Goal: Task Accomplishment & Management: Complete application form

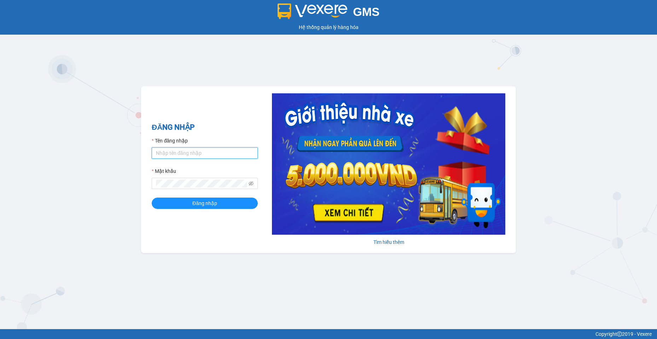
click at [169, 152] on input "Tên đăng nhập" at bounding box center [205, 153] width 106 height 11
type input "camtu.namhailimo"
click at [152, 198] on button "Đăng nhập" at bounding box center [205, 203] width 106 height 11
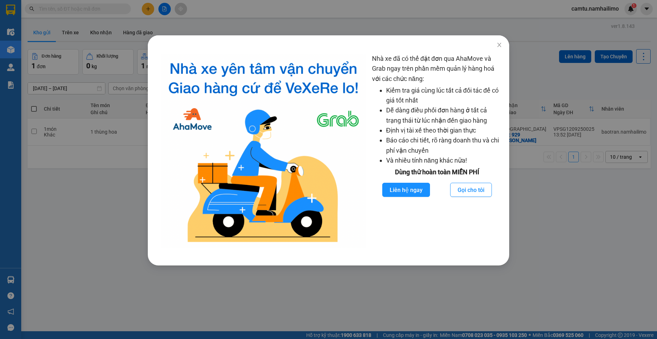
click at [540, 199] on div "Nhà xe đã có thể đặt đơn qua AhaMove và Grab ngay trên phần mềm quản lý hàng ho…" at bounding box center [328, 169] width 657 height 339
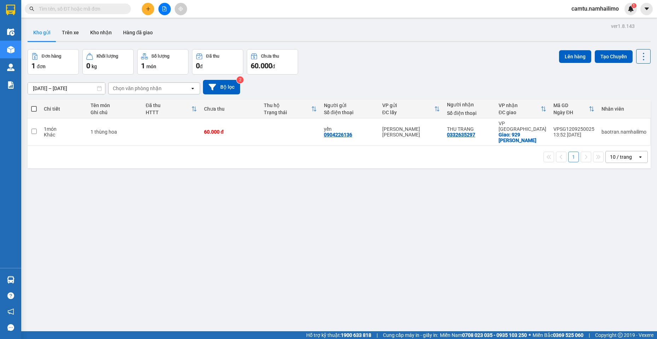
click at [70, 12] on input "text" at bounding box center [80, 9] width 83 height 8
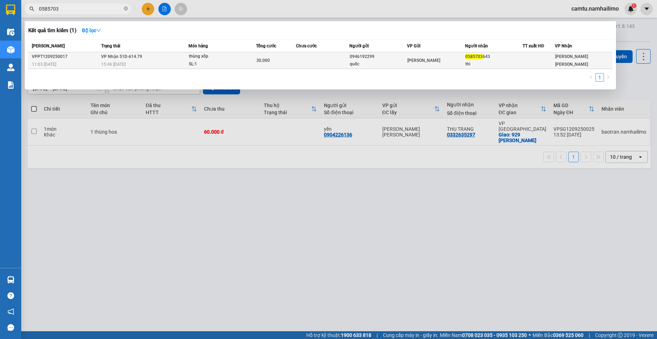
type input "0585703"
click at [275, 58] on div "30.000" at bounding box center [275, 61] width 39 height 8
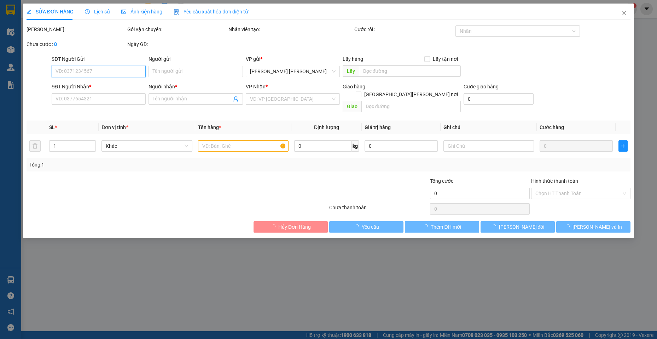
type input "0946192299"
type input "quốc"
type input "0585703643"
type input "thi"
type input "30.000"
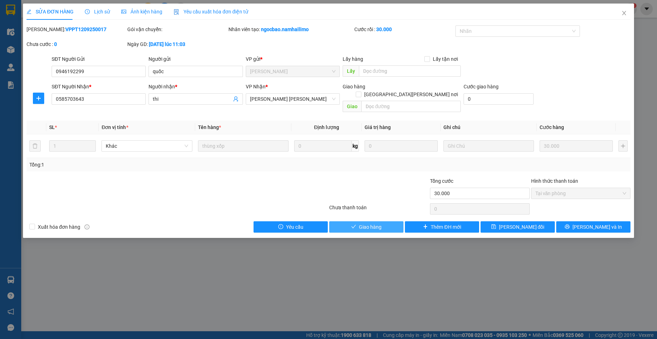
click at [360, 223] on span "Giao hàng" at bounding box center [370, 227] width 23 height 8
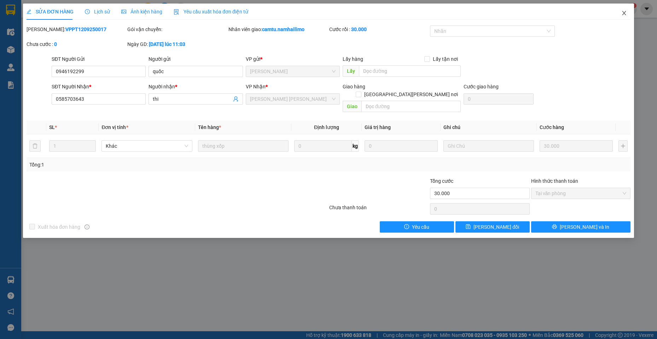
click at [623, 13] on icon "close" at bounding box center [625, 13] width 6 height 6
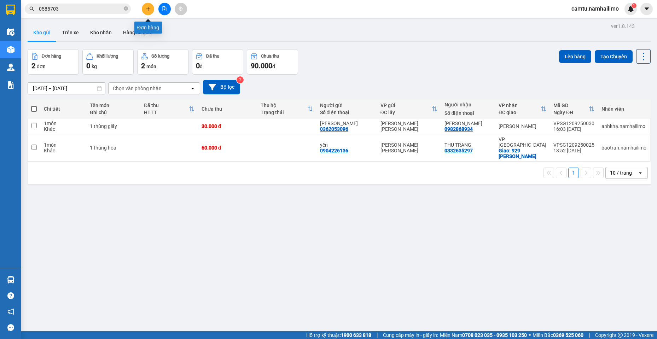
click at [150, 9] on button at bounding box center [148, 9] width 12 height 12
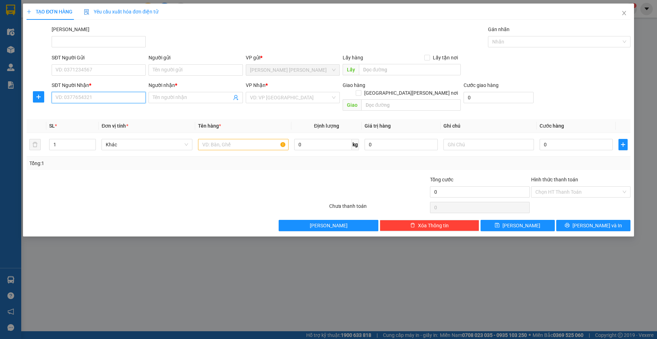
click at [104, 100] on input "SĐT Người Nhận *" at bounding box center [99, 97] width 94 height 11
click at [105, 112] on div "0964511646 - OSHI PHAN THIẾT" at bounding box center [104, 112] width 97 height 8
type input "0964511646"
type input "OSHI PHAN THIẾT"
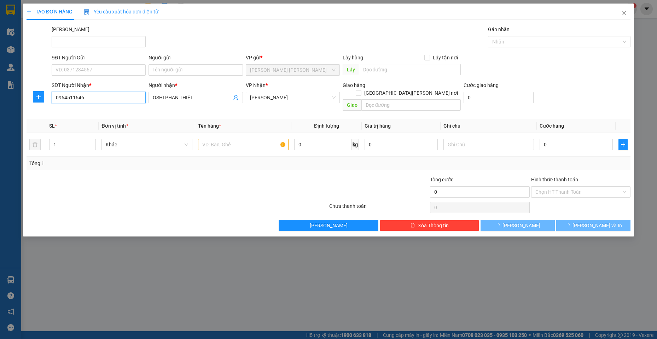
type input "90.000"
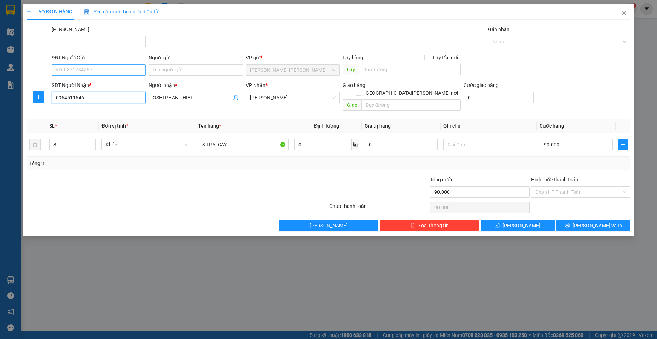
type input "0964511646"
click at [99, 69] on input "SĐT Người Gửi" at bounding box center [99, 69] width 94 height 11
type input "0985265258"
click at [161, 72] on input "Người gửi" at bounding box center [196, 69] width 94 height 11
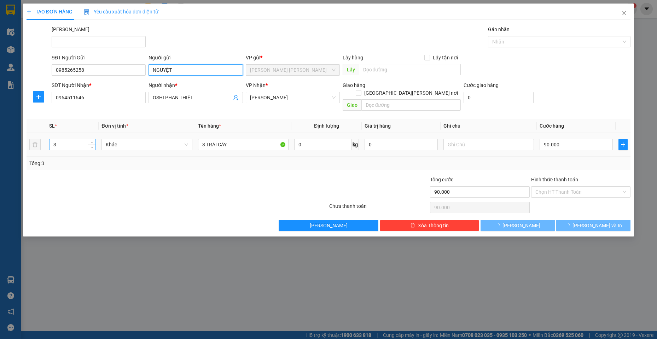
type input "NGUYỆT"
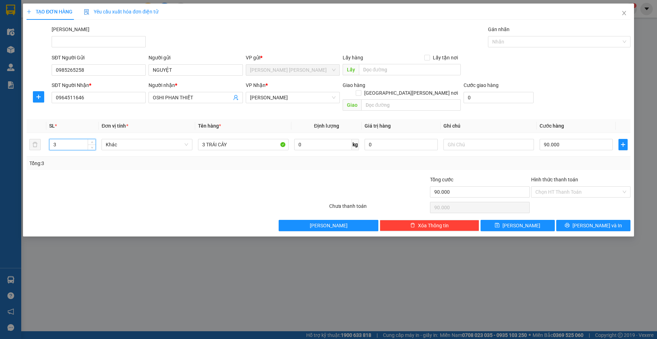
drag, startPoint x: 70, startPoint y: 138, endPoint x: 4, endPoint y: 140, distance: 66.2
click at [4, 140] on div "TẠO ĐƠN HÀNG Yêu cầu xuất hóa đơn điện tử Transit Pickup Surcharge Ids Transit …" at bounding box center [328, 169] width 657 height 339
type input "2"
drag, startPoint x: 206, startPoint y: 135, endPoint x: 198, endPoint y: 132, distance: 8.4
click at [198, 139] on input "3 TRÁI CÂY" at bounding box center [243, 144] width 91 height 11
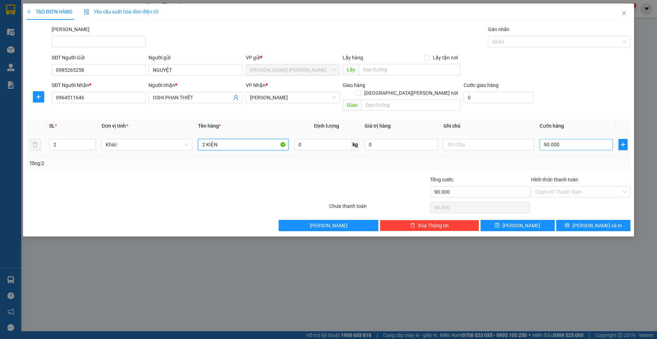
type input "2 KIỆN"
click at [573, 140] on input "90.000" at bounding box center [576, 144] width 73 height 11
type input "6"
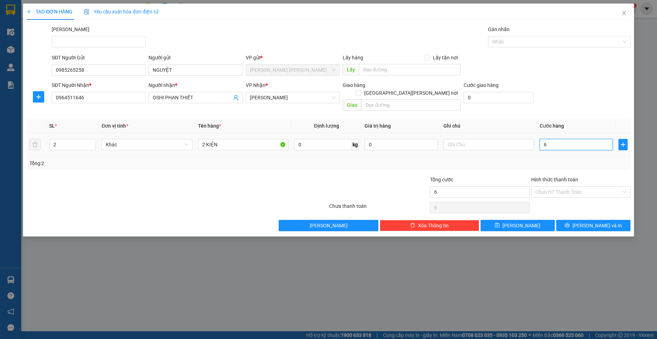
type input "60"
type input "60.000"
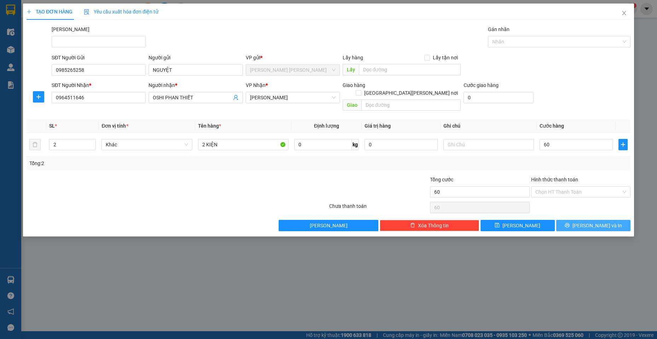
type input "60.000"
click at [604, 222] on span "[PERSON_NAME] và In" at bounding box center [598, 226] width 50 height 8
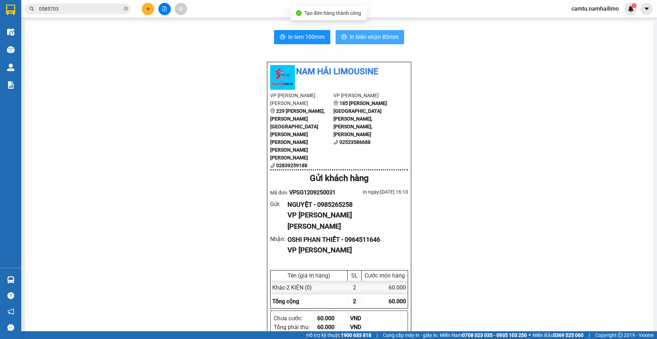
click at [384, 35] on span "In biên nhận 80mm" at bounding box center [374, 37] width 49 height 9
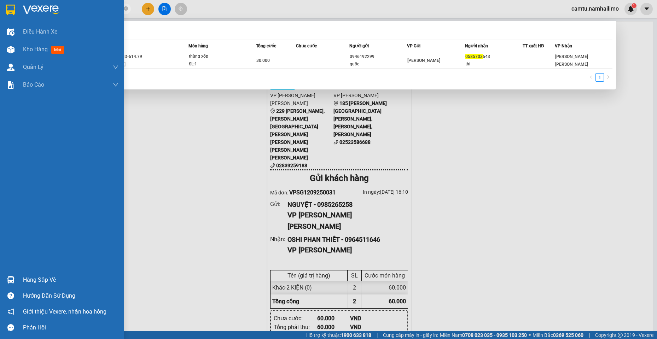
drag, startPoint x: 70, startPoint y: 10, endPoint x: 290, endPoint y: 92, distance: 234.5
click at [1, 15] on section "Kết quả tìm kiếm ( 1 ) Bộ lọc Mã ĐH Trạng thái Món hàng Tổng cước Chưa cước Ngư…" at bounding box center [328, 169] width 657 height 339
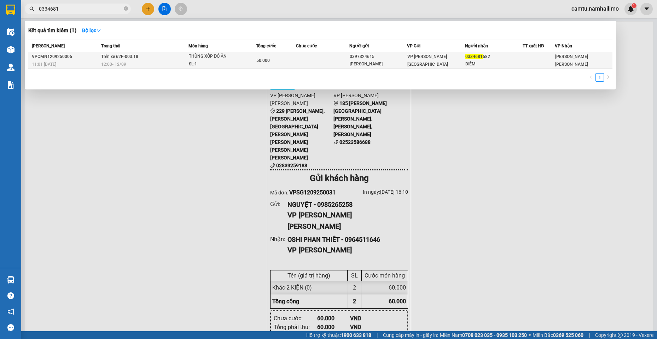
type input "0334681"
click at [421, 58] on span "VP chợ Mũi Né" at bounding box center [427, 60] width 41 height 13
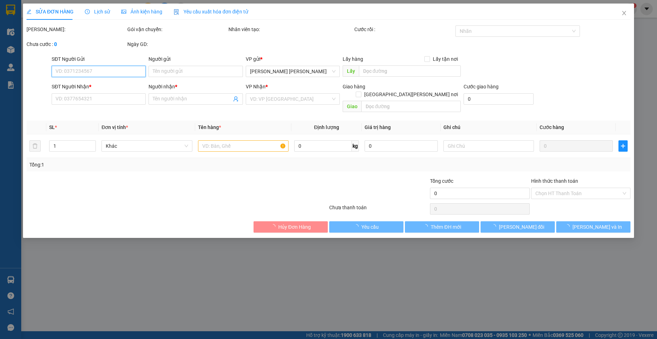
type input "0397324615"
type input "Vân"
type input "0334681682"
type input "DIỄM"
type input "50.000"
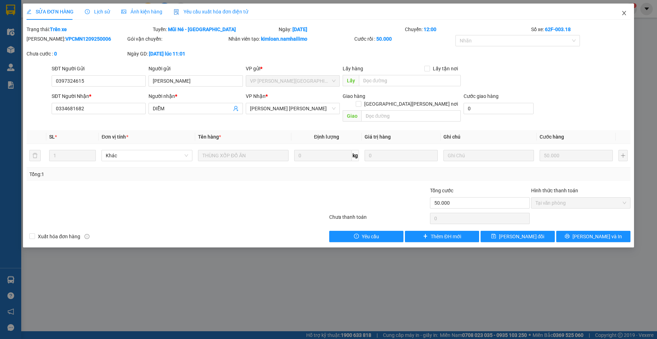
click at [625, 12] on icon "close" at bounding box center [625, 13] width 6 height 6
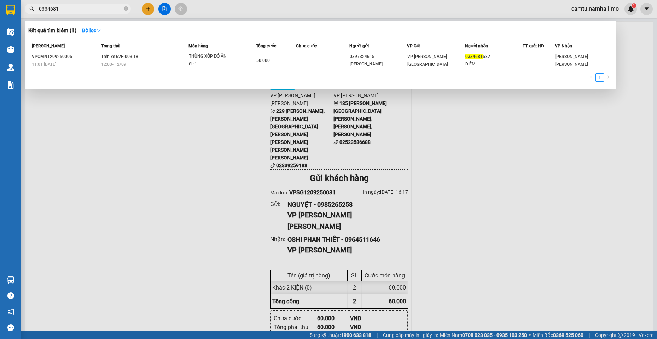
click at [65, 7] on input "0334681" at bounding box center [80, 9] width 83 height 8
drag, startPoint x: 65, startPoint y: 7, endPoint x: 48, endPoint y: 14, distance: 17.9
click at [39, 7] on span "0334681" at bounding box center [78, 9] width 106 height 11
paste input "911653"
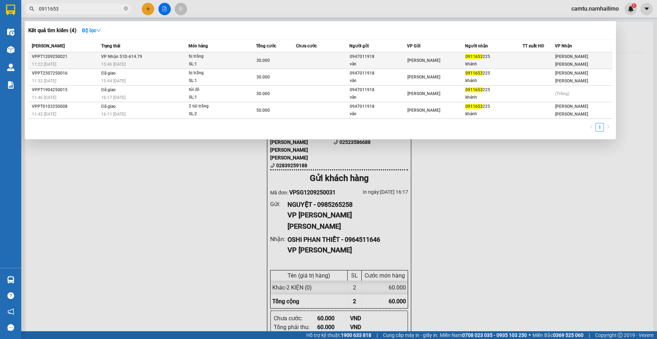
type input "0911653"
click at [259, 62] on span "30.000" at bounding box center [262, 60] width 13 height 5
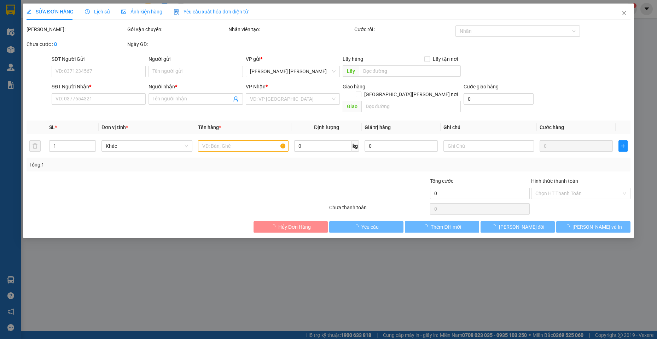
type input "0947011918"
type input "vân"
type input "0911653225"
type input "khánh"
type input "30.000"
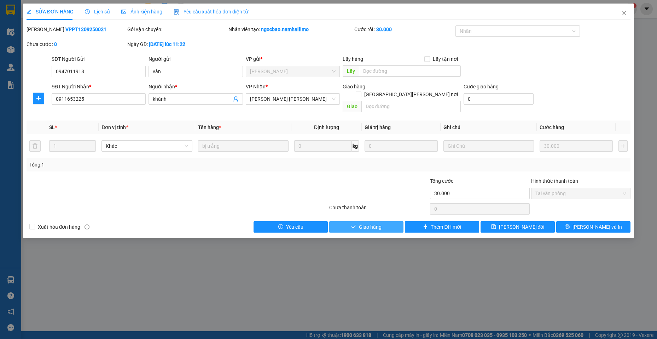
click at [360, 223] on span "Giao hàng" at bounding box center [370, 227] width 23 height 8
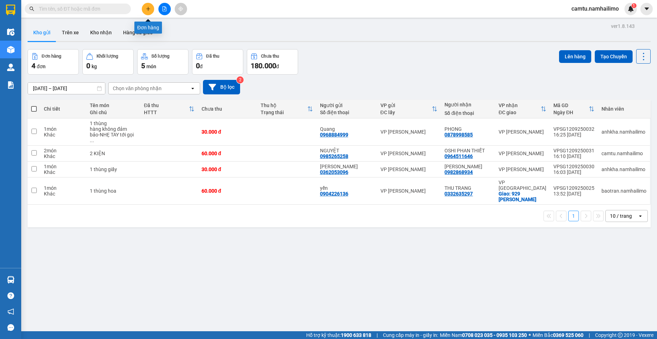
click at [150, 9] on icon "plus" at bounding box center [148, 8] width 4 height 0
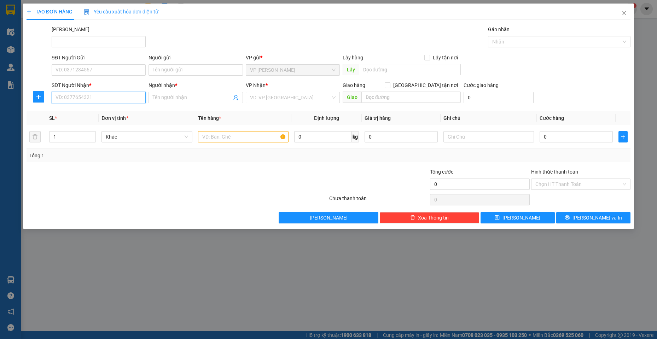
click at [94, 99] on input "SĐT Người Nhận *" at bounding box center [99, 97] width 94 height 11
click at [68, 71] on input "SĐT Người Gửi" at bounding box center [99, 69] width 94 height 11
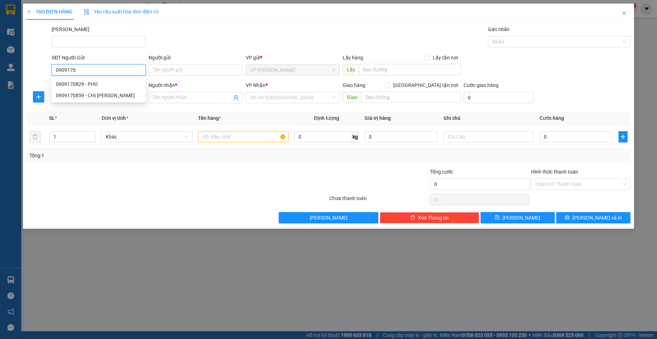
click at [68, 71] on input "0909170" at bounding box center [99, 69] width 94 height 11
click at [84, 86] on div "0909170829 - PHÚ" at bounding box center [99, 84] width 86 height 8
type input "0909170829"
type input "PHÚ"
type input "0888802280"
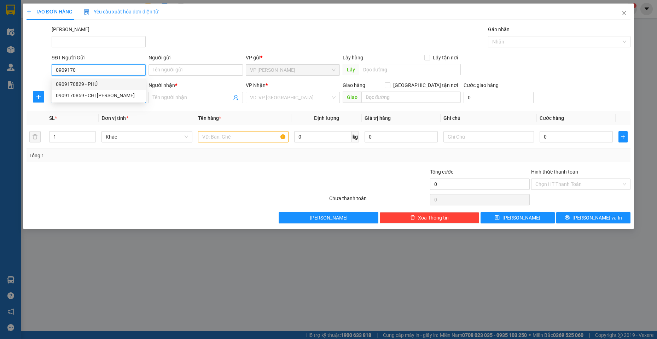
type input "[PERSON_NAME]"
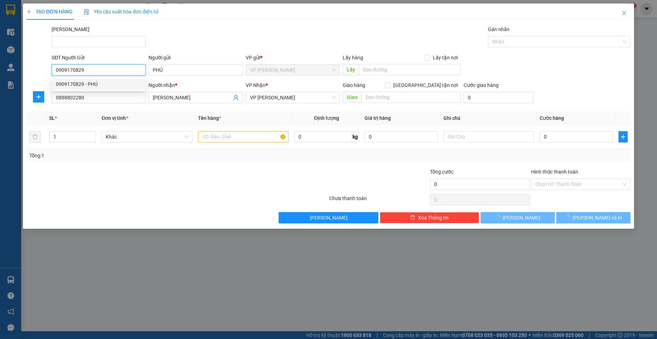
type input "30.000"
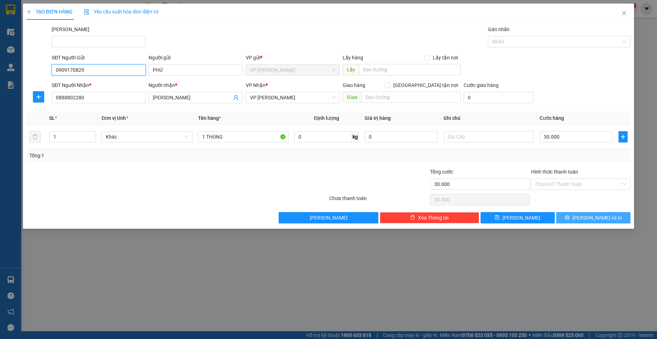
type input "0909170829"
click at [589, 222] on button "[PERSON_NAME] và In" at bounding box center [593, 217] width 74 height 11
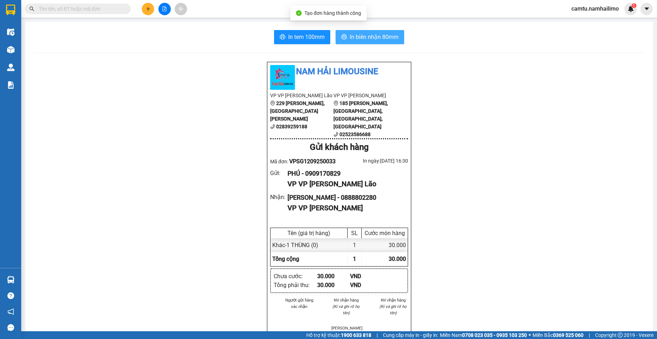
click at [381, 31] on button "In biên nhận 80mm" at bounding box center [370, 37] width 69 height 14
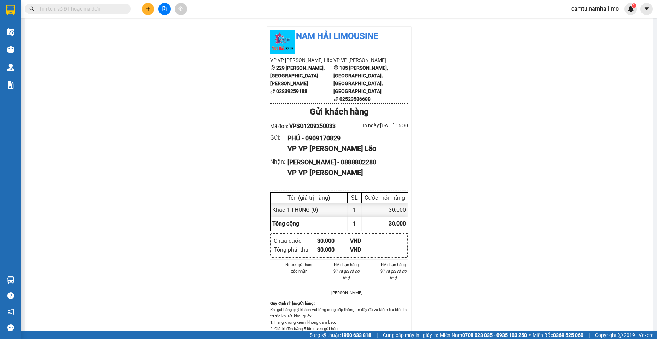
click at [150, 7] on icon "plus" at bounding box center [148, 8] width 5 height 5
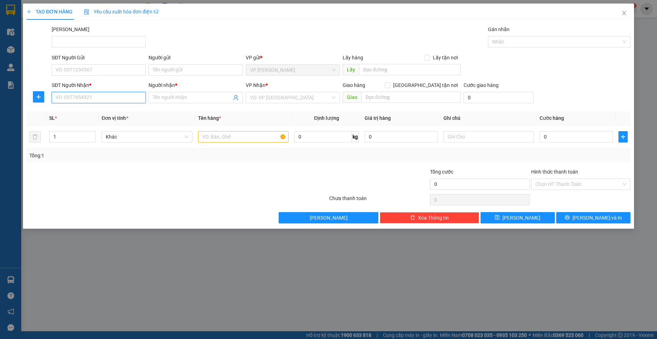
click at [108, 99] on input "SĐT Người Nhận *" at bounding box center [99, 97] width 94 height 11
click at [108, 99] on input "8987" at bounding box center [99, 97] width 94 height 11
click at [102, 96] on input "8987" at bounding box center [99, 97] width 94 height 11
click at [59, 99] on input "8987" at bounding box center [99, 97] width 94 height 11
click at [80, 111] on div "0905175987 - [PERSON_NAME] - [PERSON_NAME]" at bounding box center [111, 112] width 111 height 8
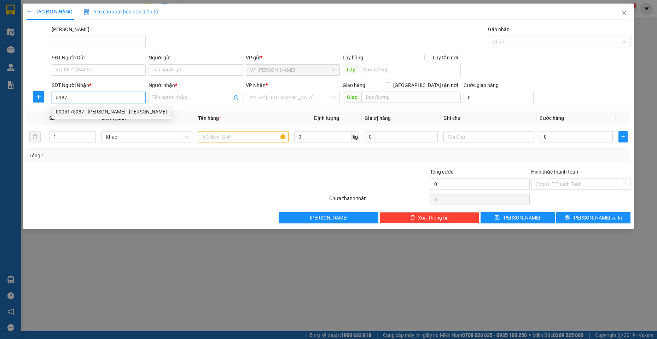
type input "0905175987"
type input "[PERSON_NAME] - [PERSON_NAME]"
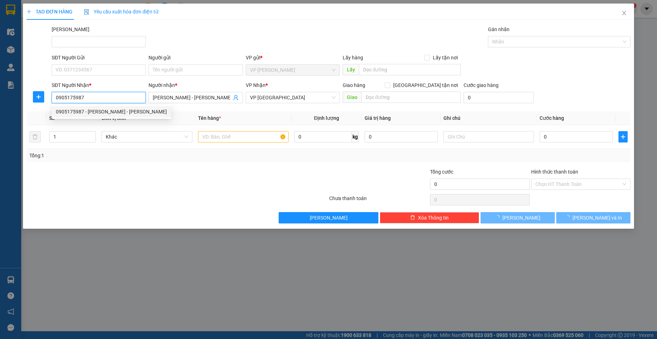
type input "50.000"
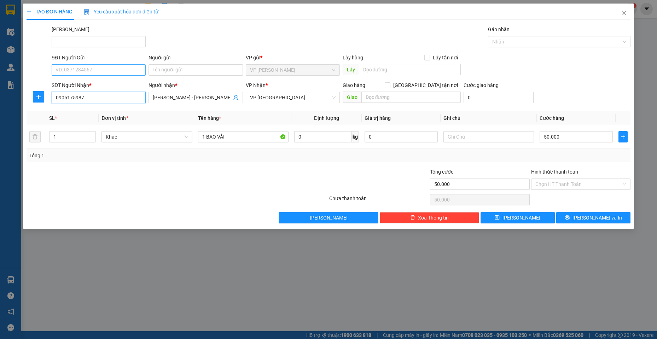
type input "0905175987"
click at [103, 68] on input "SĐT Người Gửi" at bounding box center [99, 69] width 94 height 11
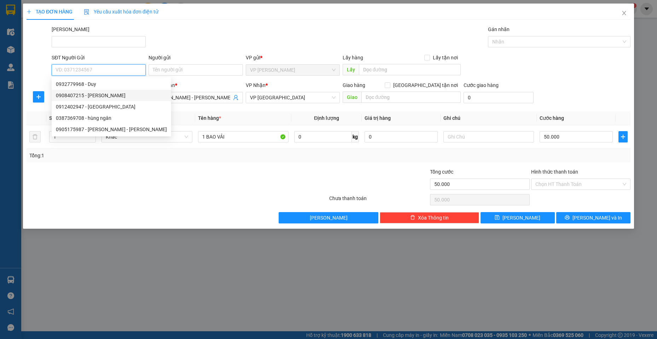
click at [111, 96] on div "0908407215 - [PERSON_NAME]" at bounding box center [111, 96] width 111 height 8
type input "0908407215"
type input "[PERSON_NAME]"
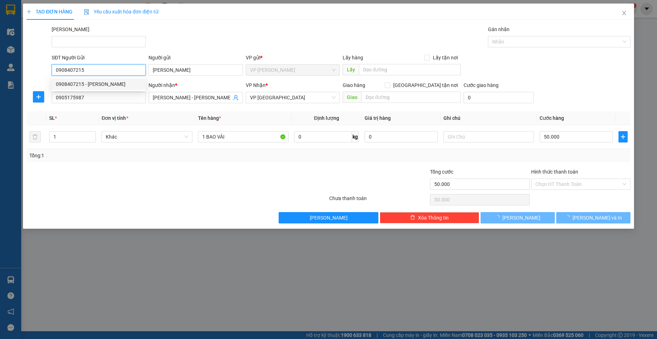
type input "30.000"
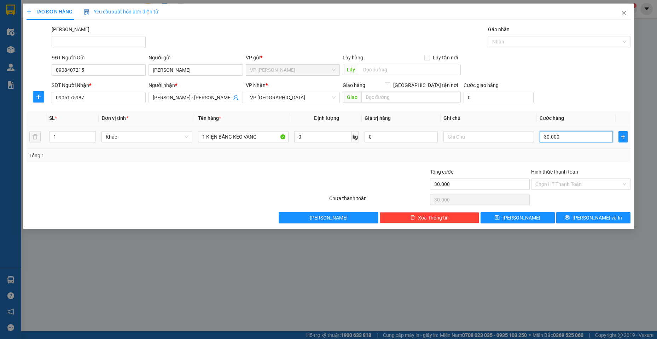
click at [571, 138] on input "30.000" at bounding box center [576, 136] width 73 height 11
type input "2"
type input "20"
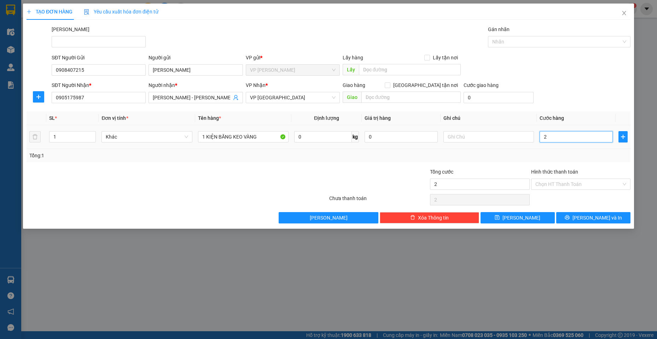
type input "20"
type input "20.000"
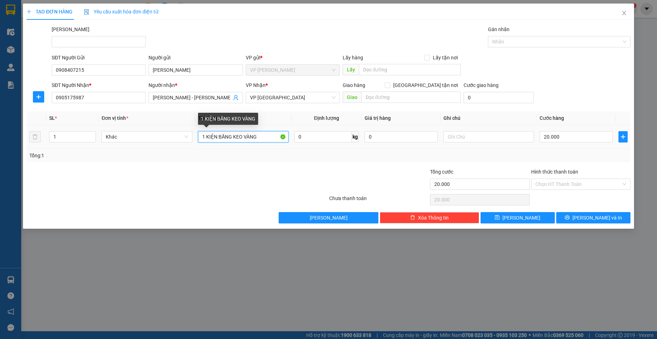
click at [217, 137] on input "1 KIỆN BĂNG KEO VÀNG" at bounding box center [243, 136] width 91 height 11
type input "1 KIỆN NHỎ BĂNG KEO VÀNG"
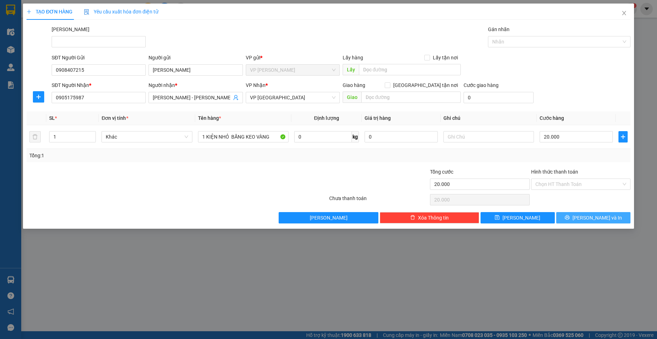
click at [603, 219] on span "[PERSON_NAME] và In" at bounding box center [598, 218] width 50 height 8
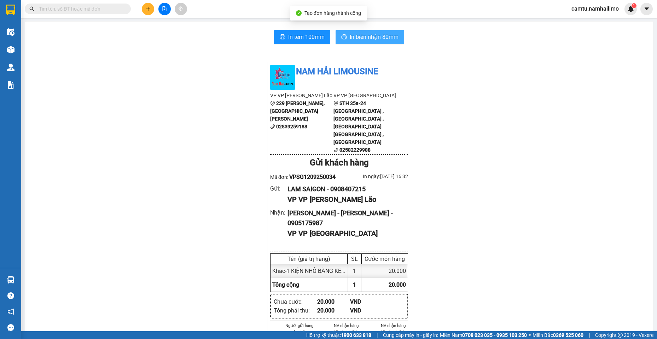
click at [372, 39] on span "In biên nhận 80mm" at bounding box center [374, 37] width 49 height 9
